Goal: Task Accomplishment & Management: Manage account settings

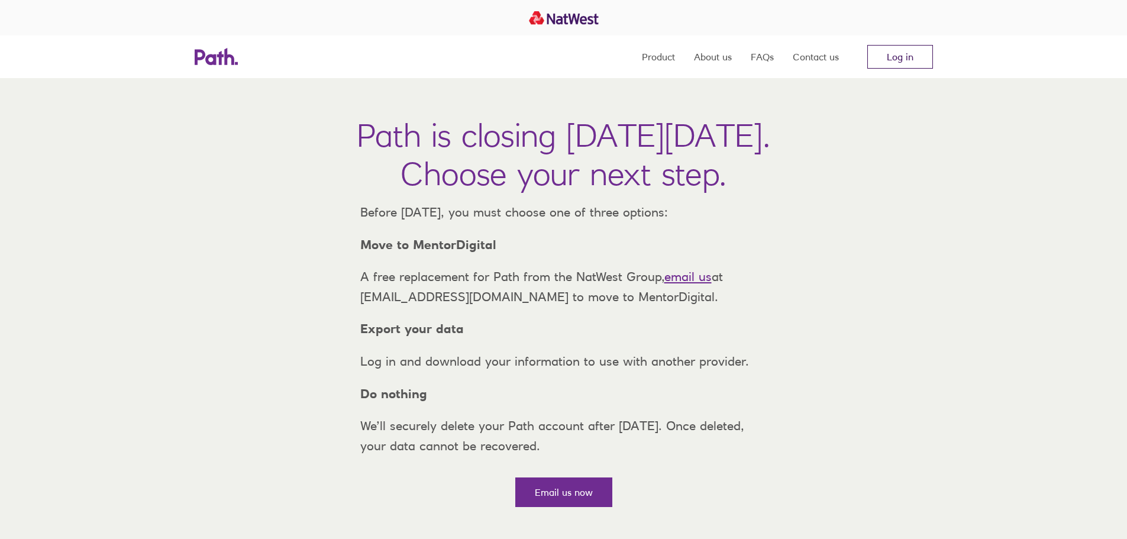
click at [895, 60] on link "Log in" at bounding box center [900, 57] width 66 height 24
